Goal: Task Accomplishment & Management: Use online tool/utility

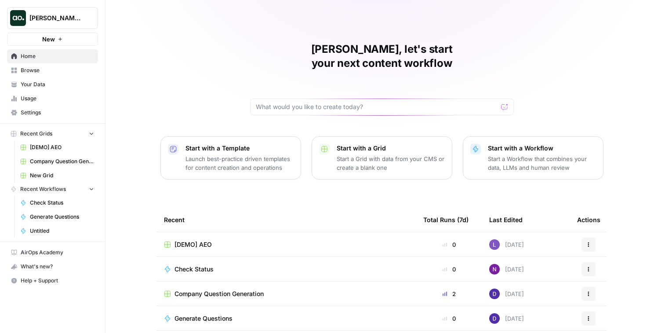
scroll to position [16, 0]
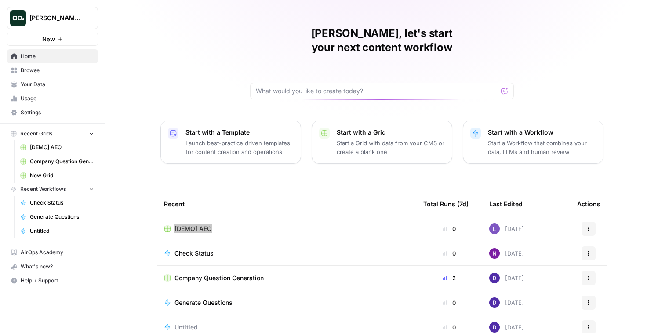
drag, startPoint x: 202, startPoint y: 215, endPoint x: 266, endPoint y: 2, distance: 222.1
click at [0, 0] on div "[PERSON_NAME] Test New Home Browse Your Data Usage Settings Recent Grids [DEMO]…" at bounding box center [329, 166] width 658 height 333
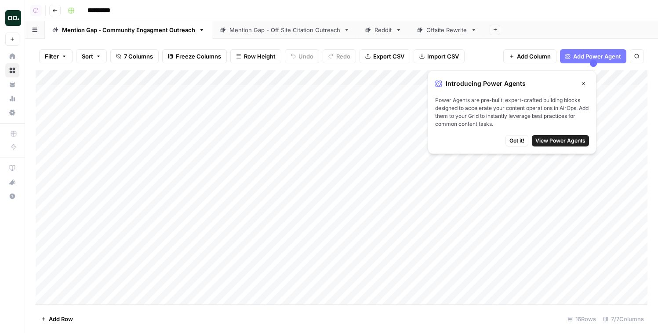
click at [584, 84] on icon "button" at bounding box center [583, 83] width 5 height 5
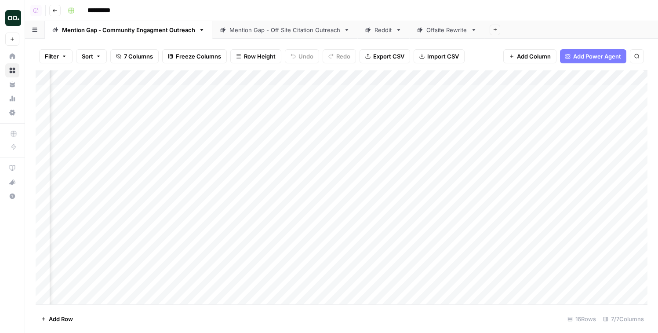
scroll to position [0, 665]
click at [440, 91] on div "Add Column" at bounding box center [342, 187] width 612 height 234
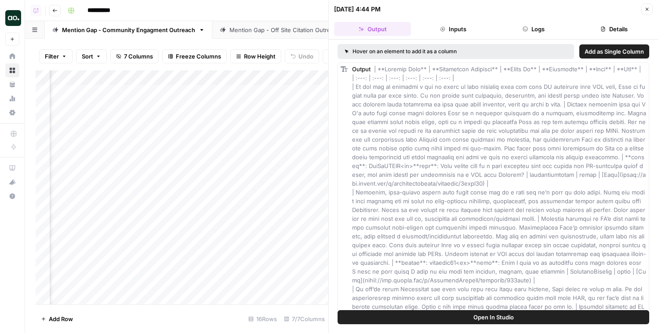
click at [649, 8] on icon "button" at bounding box center [646, 9] width 5 height 5
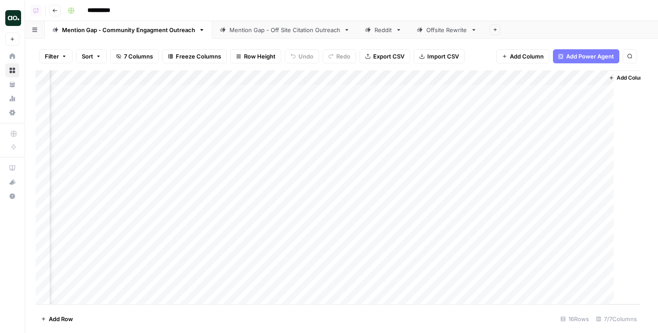
scroll to position [0, 655]
click at [590, 91] on div "Add Column" at bounding box center [342, 187] width 612 height 234
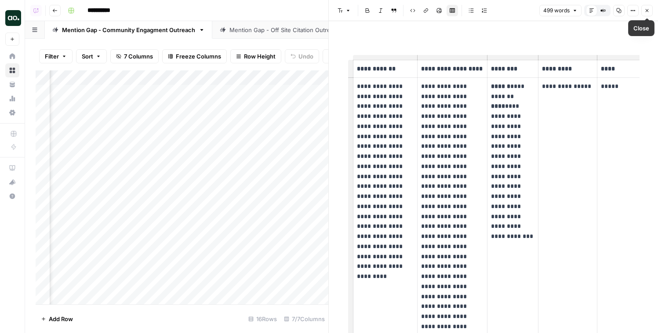
click at [649, 12] on icon "button" at bounding box center [646, 10] width 5 height 5
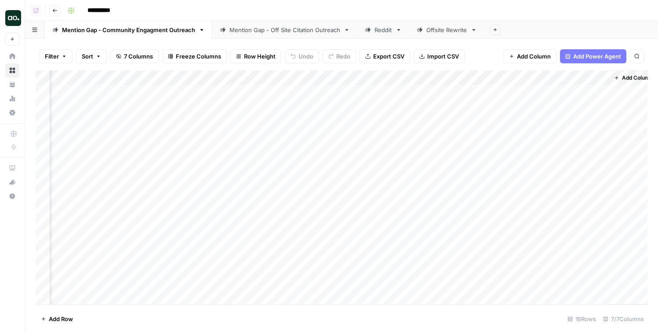
click at [309, 32] on div "Mention Gap - Off Site Citation Outreach" at bounding box center [284, 29] width 111 height 9
click at [578, 91] on div "Add Column" at bounding box center [342, 187] width 612 height 234
